Goal: Transaction & Acquisition: Subscribe to service/newsletter

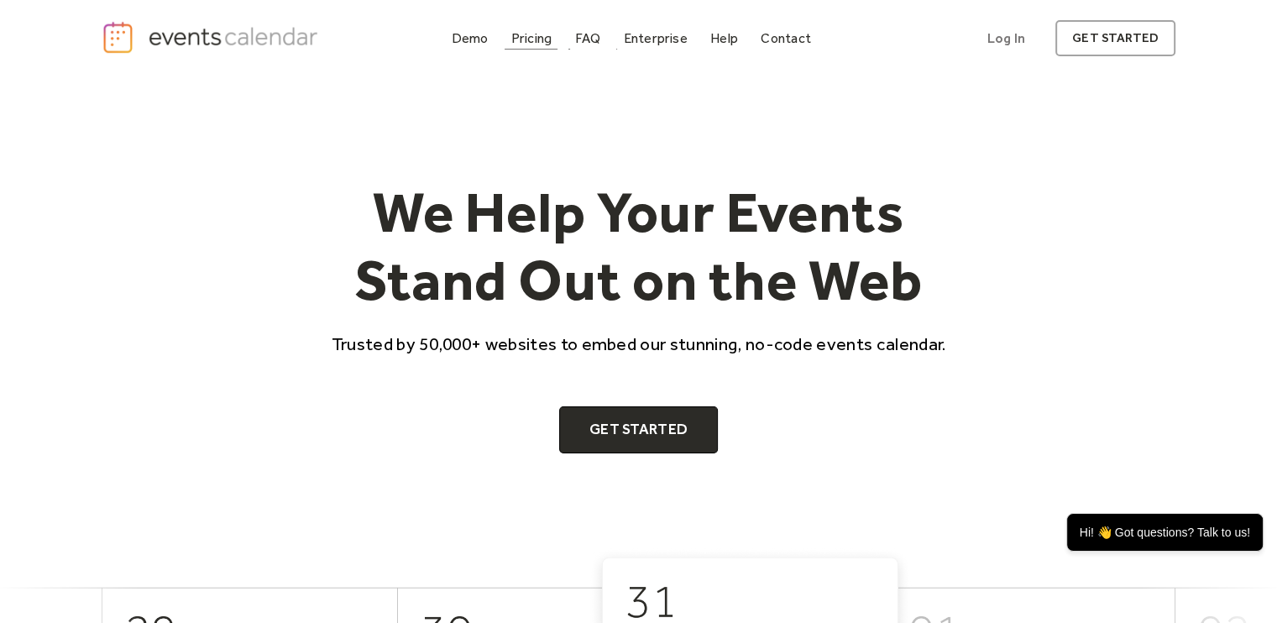
click at [543, 38] on div "Pricing" at bounding box center [531, 38] width 41 height 9
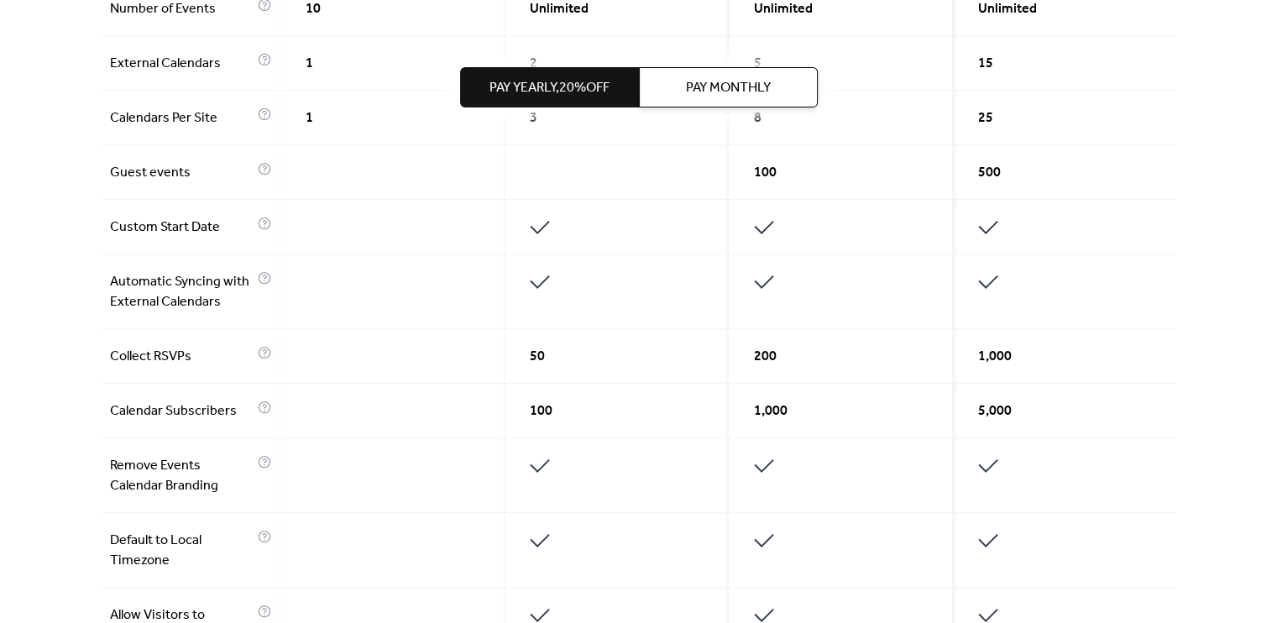
scroll to position [504, 0]
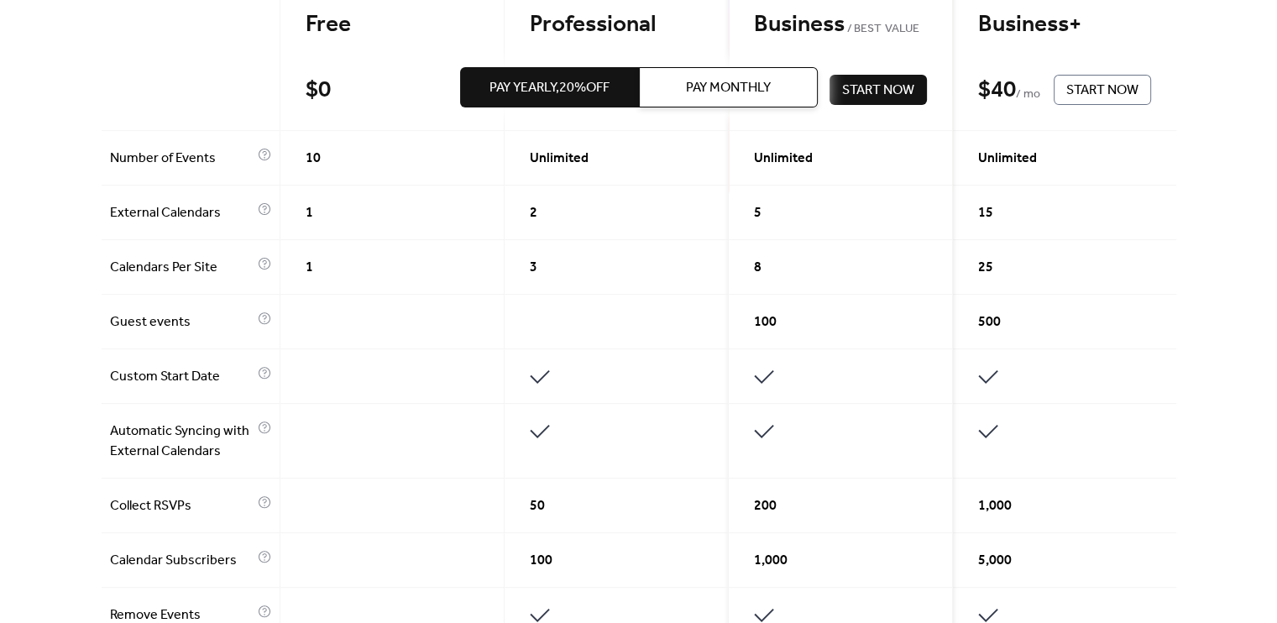
click at [532, 500] on span "50" at bounding box center [537, 506] width 15 height 20
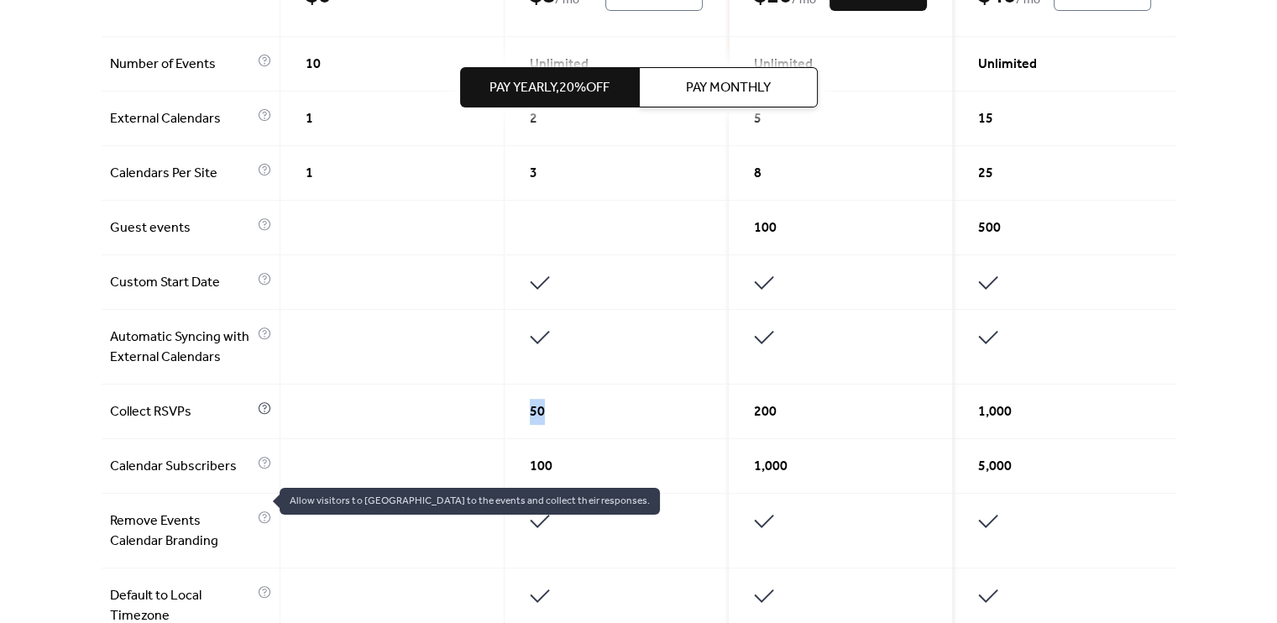
scroll to position [672, 0]
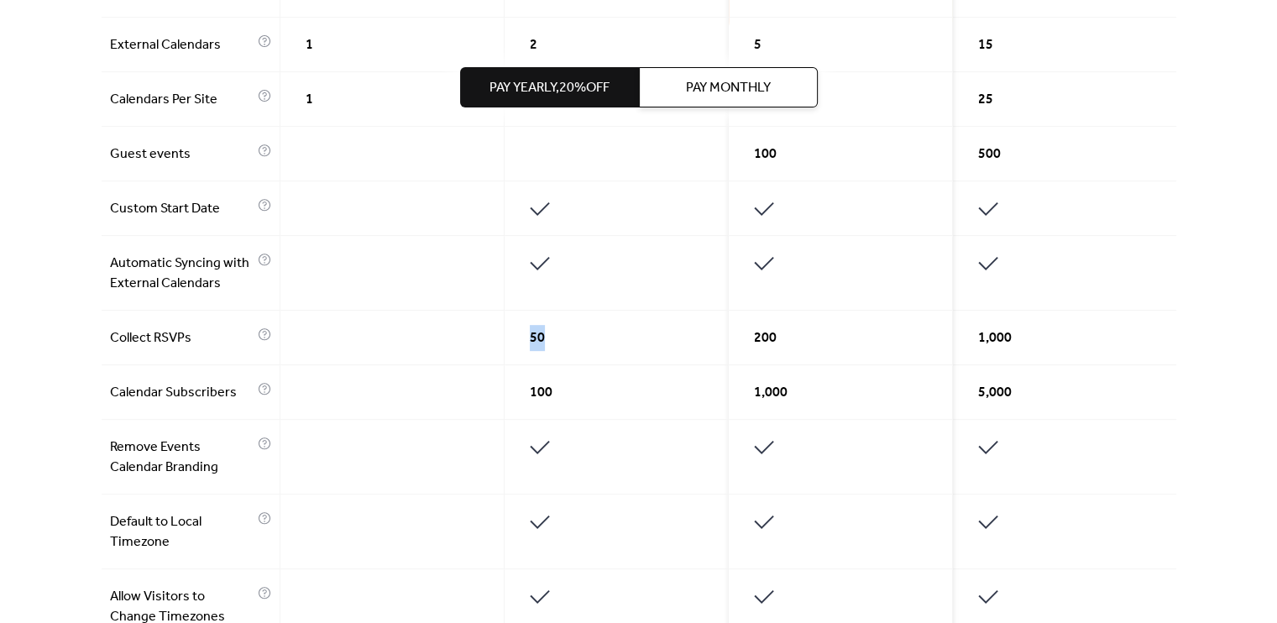
click at [541, 337] on span "50" at bounding box center [537, 338] width 15 height 20
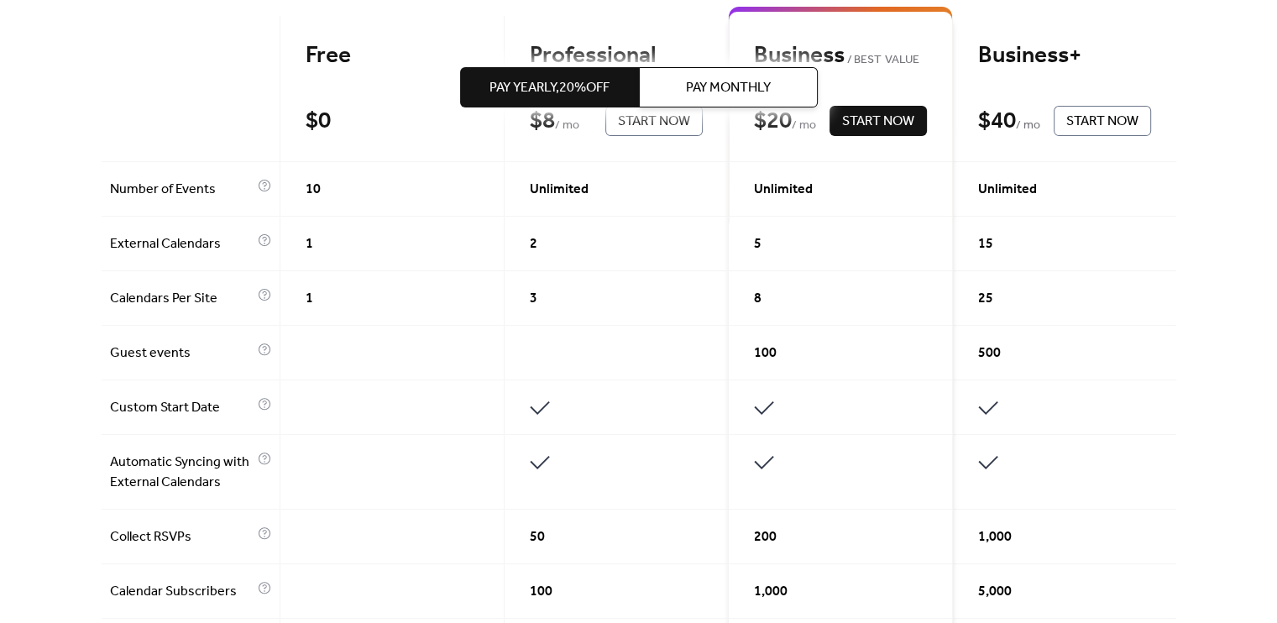
scroll to position [499, 0]
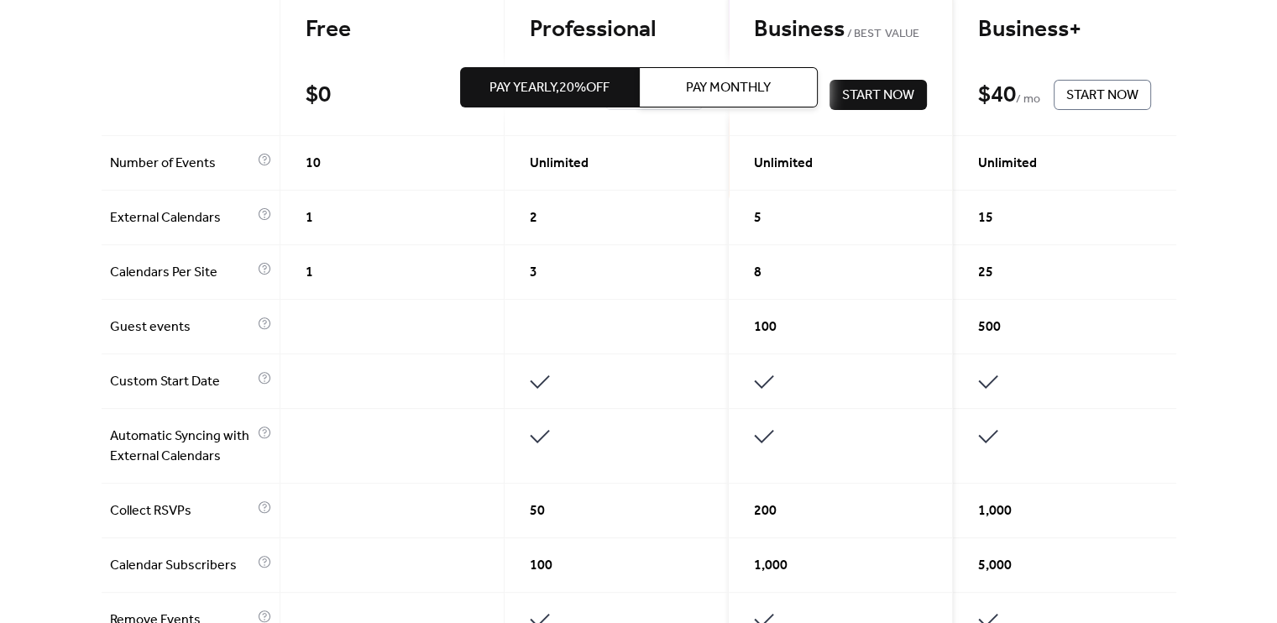
click at [762, 328] on span "100" at bounding box center [765, 327] width 23 height 20
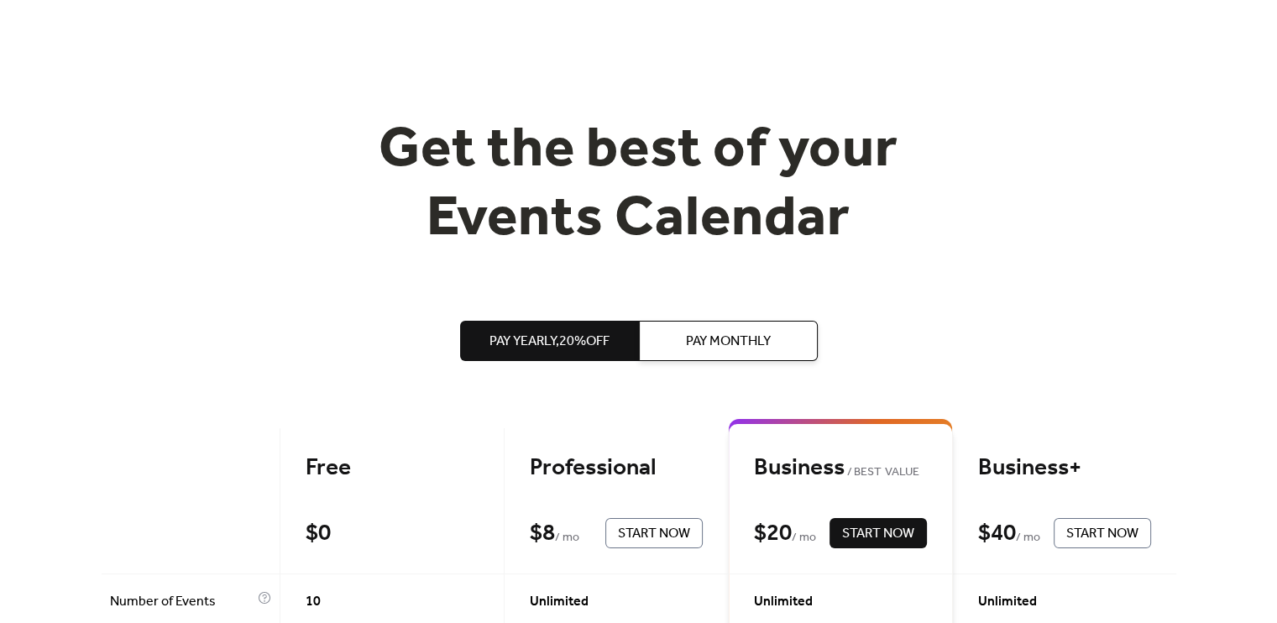
scroll to position [0, 0]
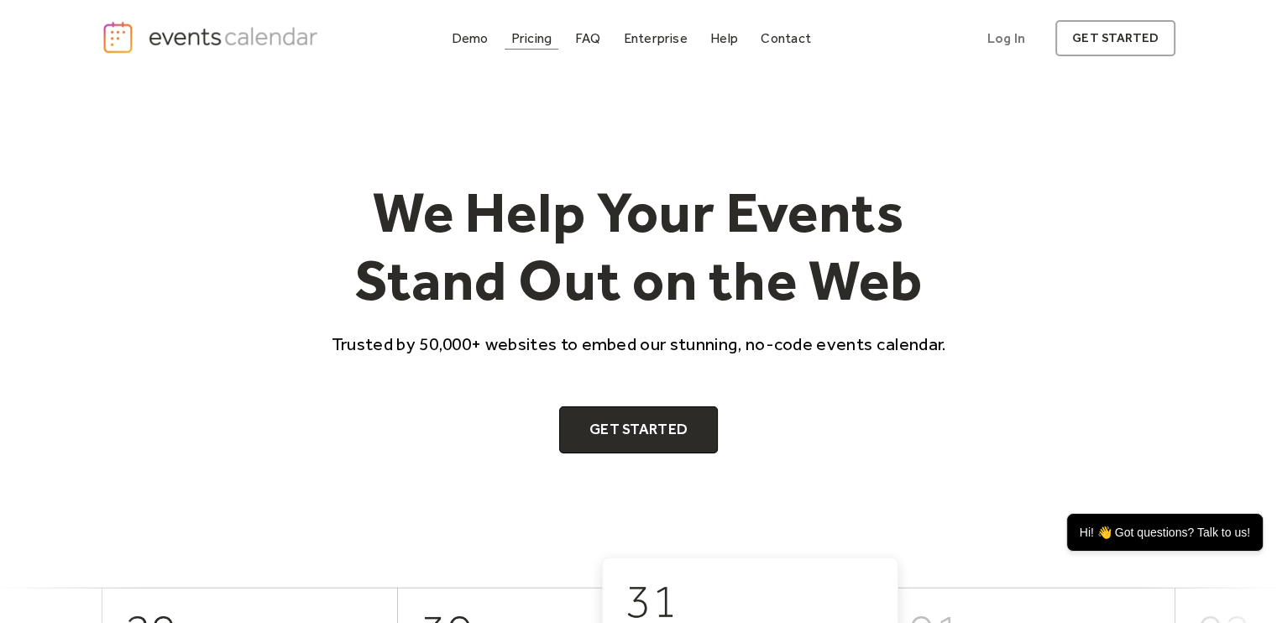
click at [538, 34] on div "Pricing" at bounding box center [531, 38] width 41 height 9
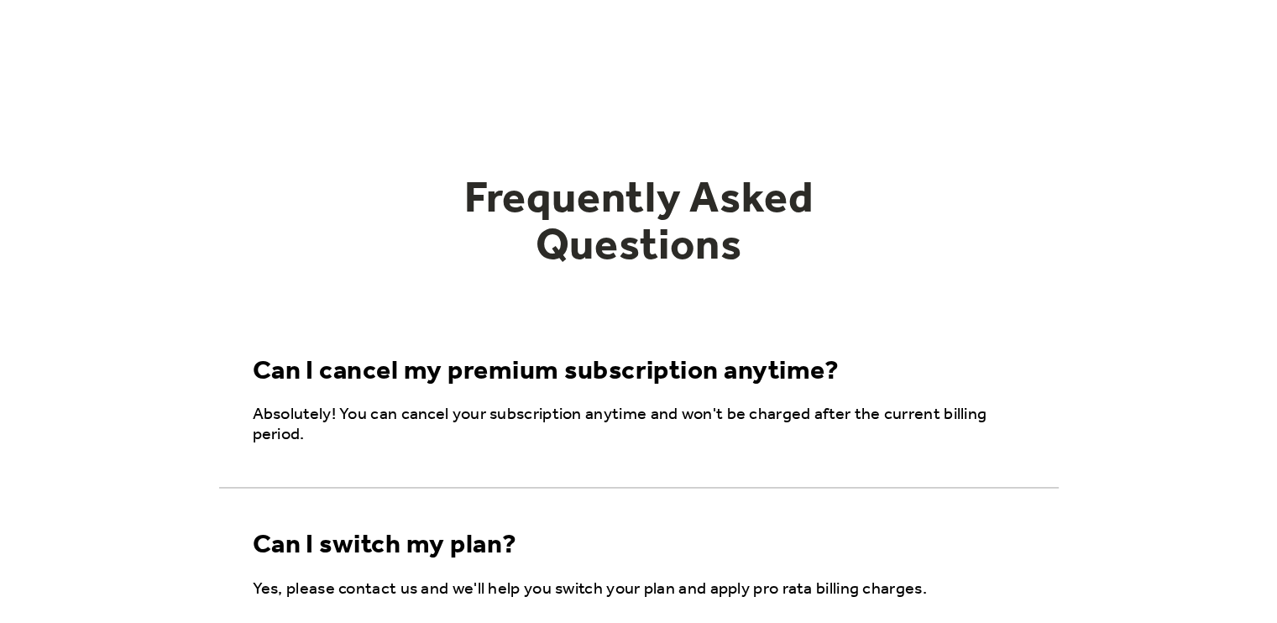
scroll to position [2212, 0]
